Goal: Transaction & Acquisition: Book appointment/travel/reservation

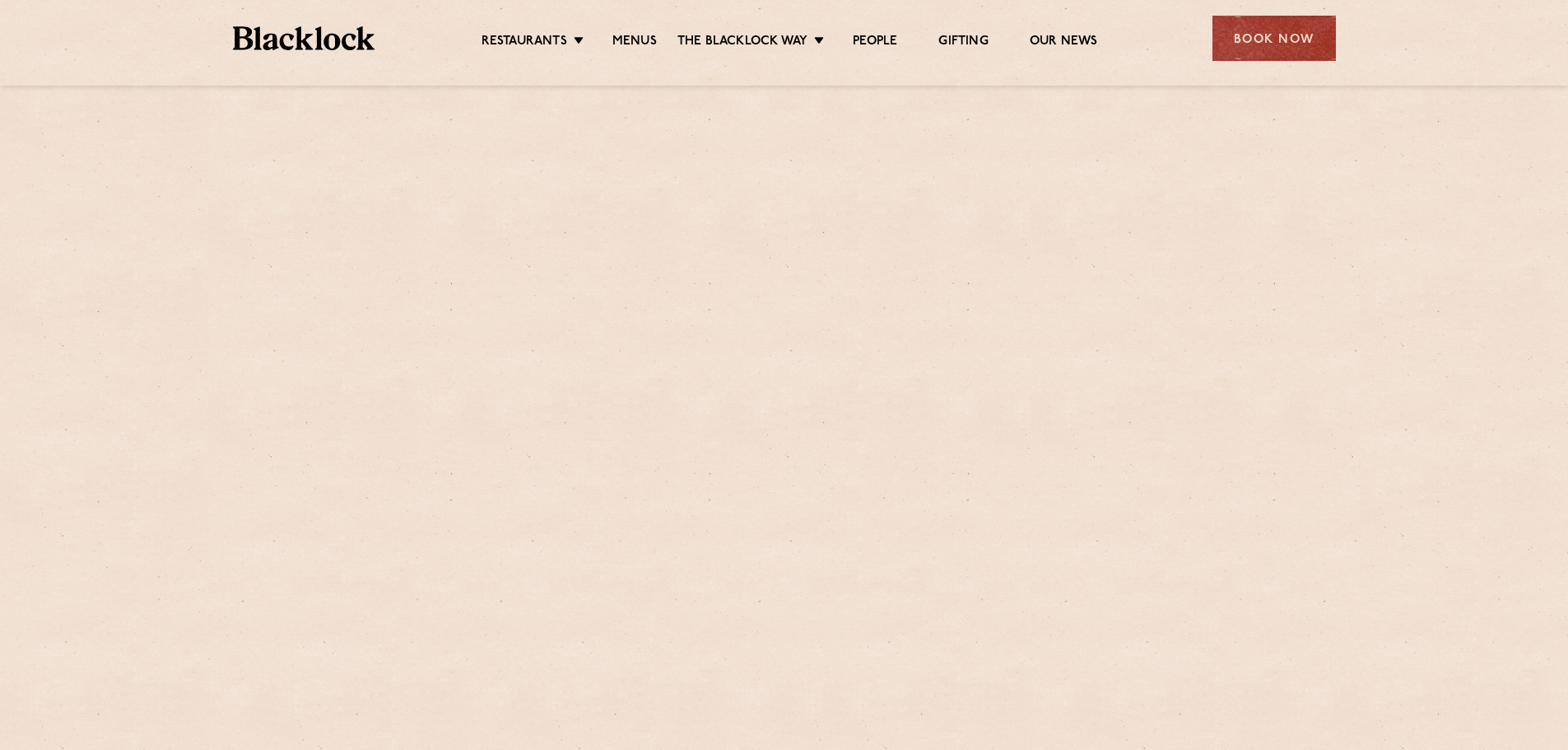
click at [1246, 44] on div "Book Now" at bounding box center [1274, 38] width 123 height 45
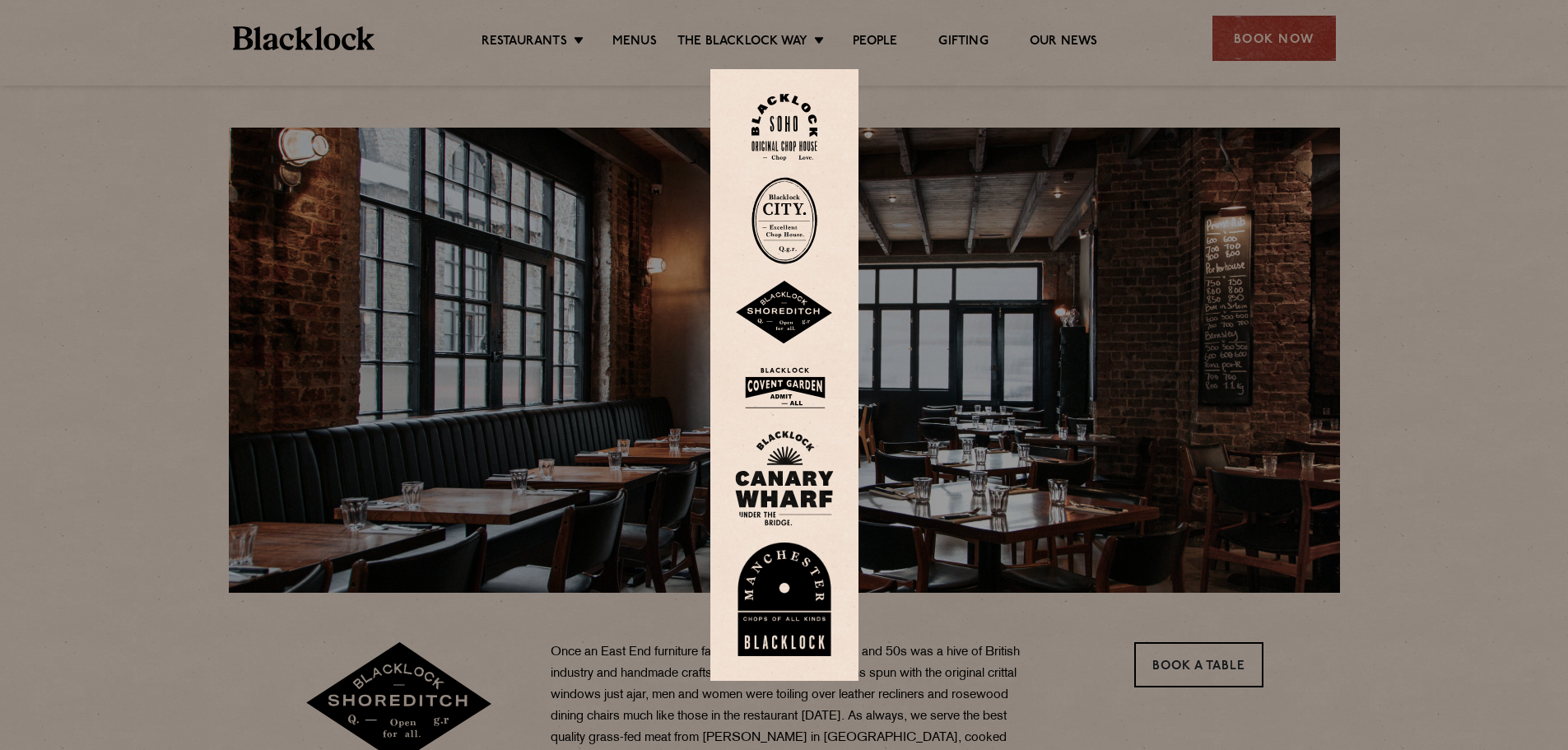
click at [784, 307] on img at bounding box center [784, 312] width 99 height 64
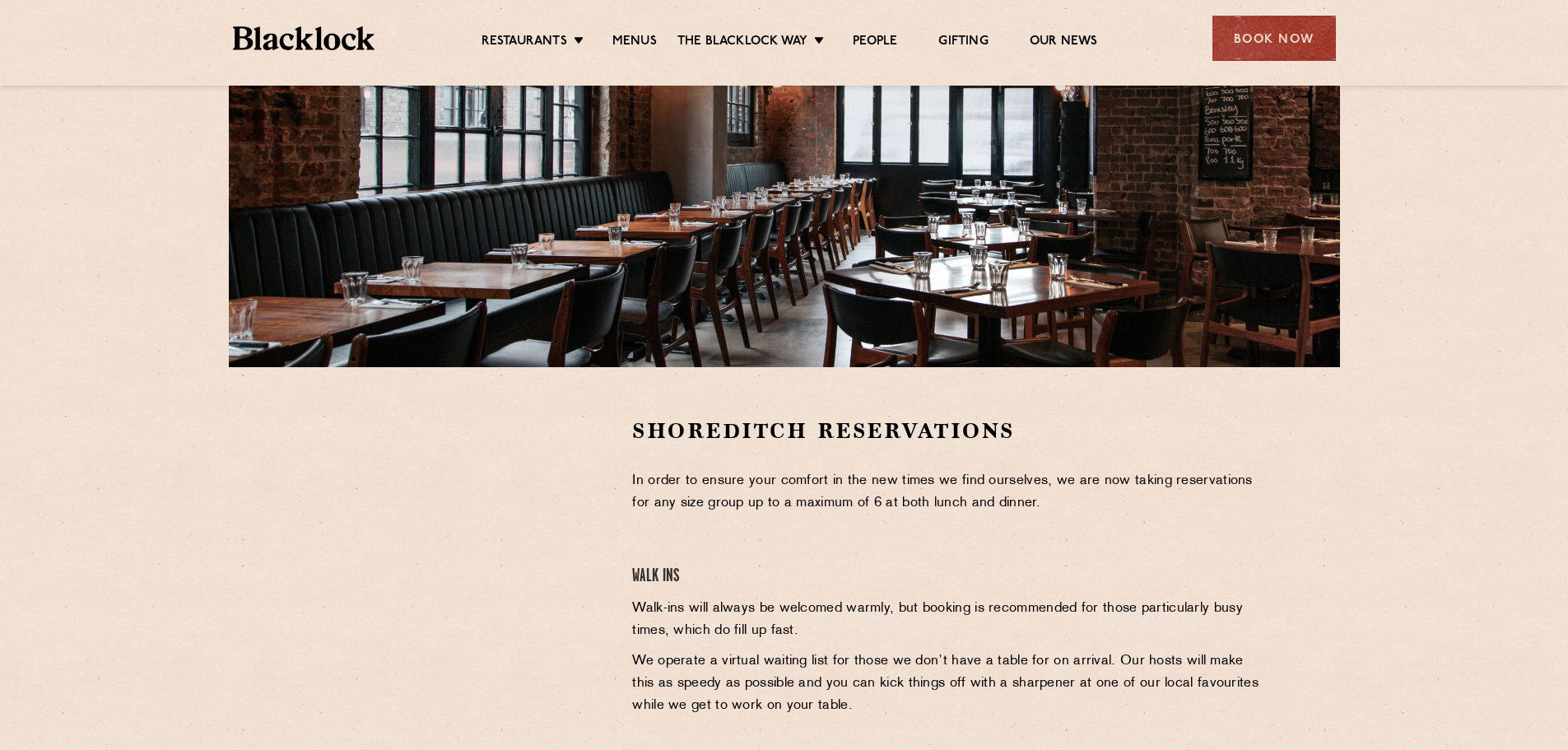
scroll to position [246, 0]
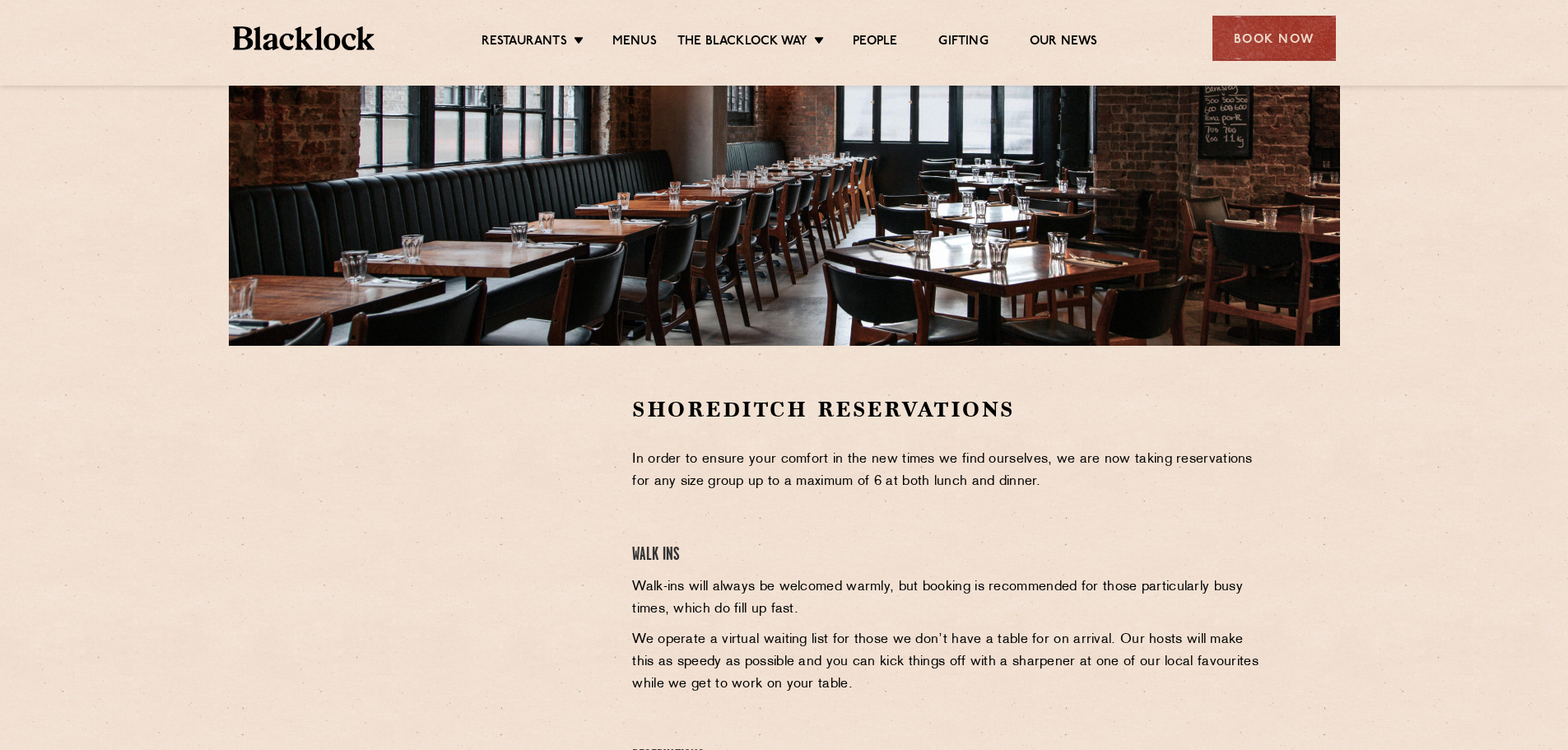
click at [124, 503] on section "Shoreditch Reservations In order to ensure your comfort in the new times we fin…" at bounding box center [784, 629] width 1568 height 566
